Goal: Information Seeking & Learning: Understand process/instructions

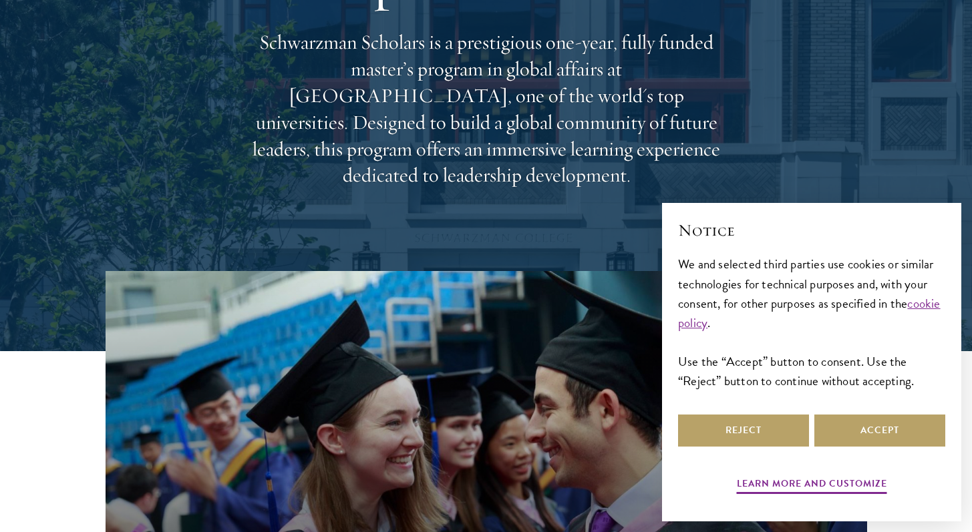
scroll to position [183, 0]
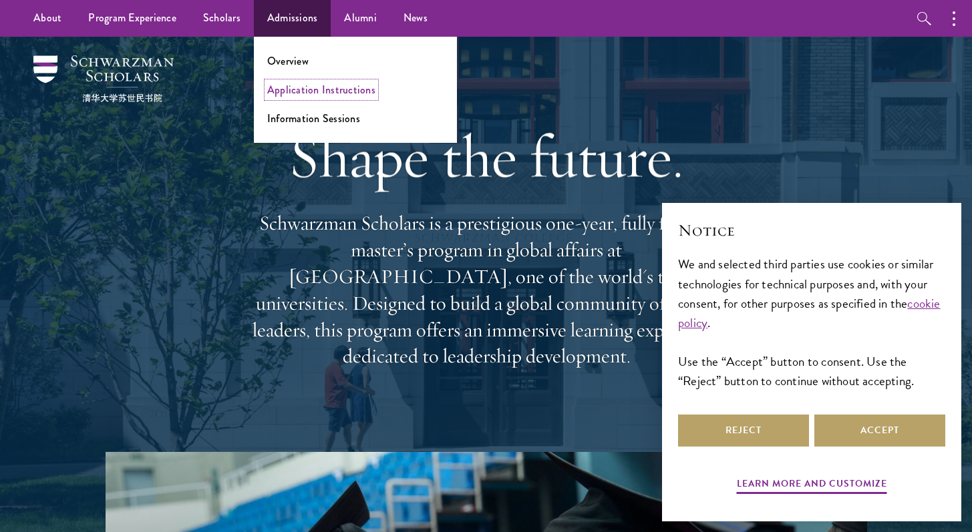
click at [307, 90] on link "Application Instructions" at bounding box center [321, 89] width 108 height 15
